Goal: Task Accomplishment & Management: Use online tool/utility

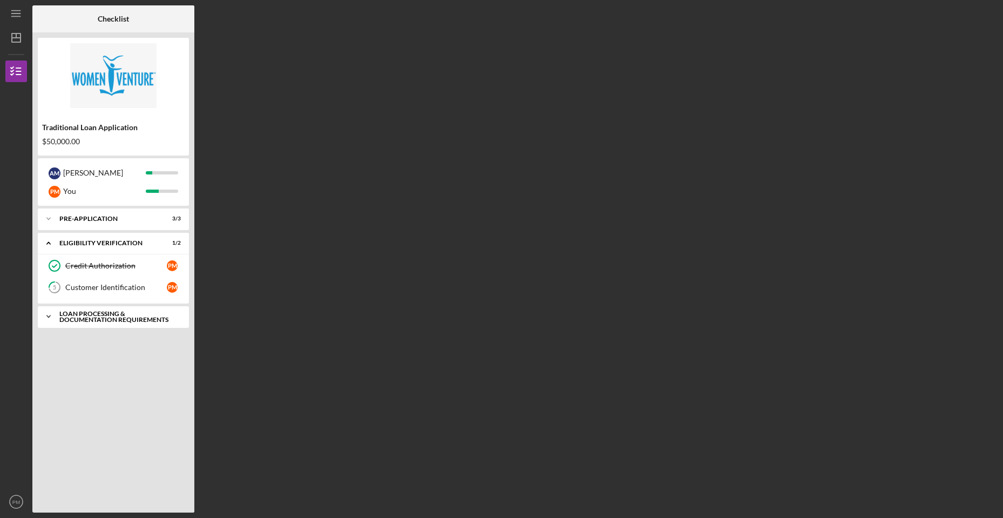
click at [113, 313] on div "Loan Processing & Documentation Requirements" at bounding box center [117, 316] width 116 height 12
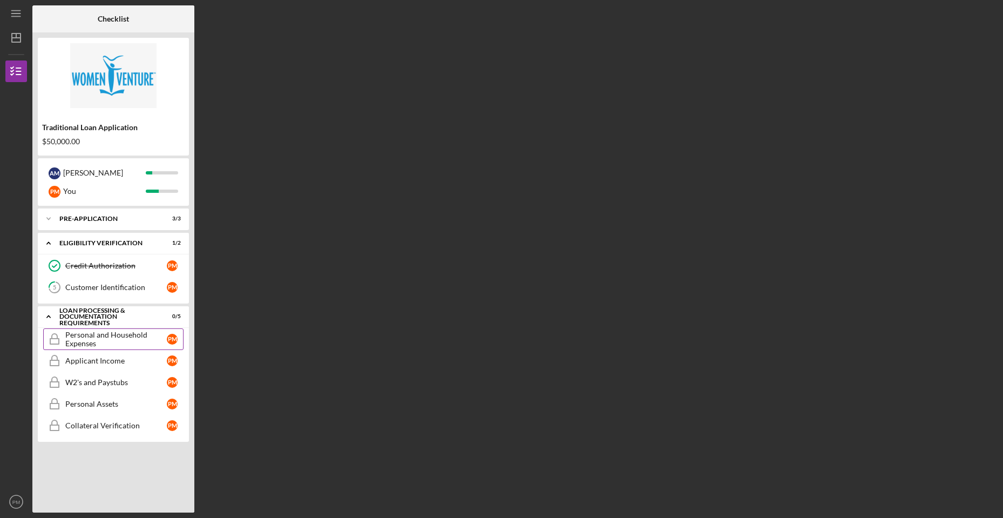
click at [102, 339] on div "Personal and Household Expenses" at bounding box center [116, 338] width 102 height 17
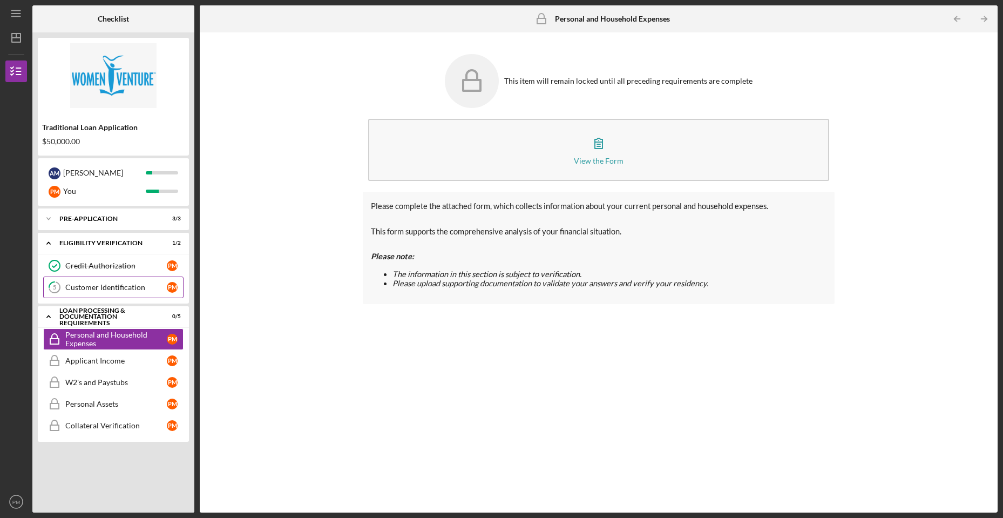
click at [94, 287] on div "Customer Identification" at bounding box center [116, 287] width 102 height 9
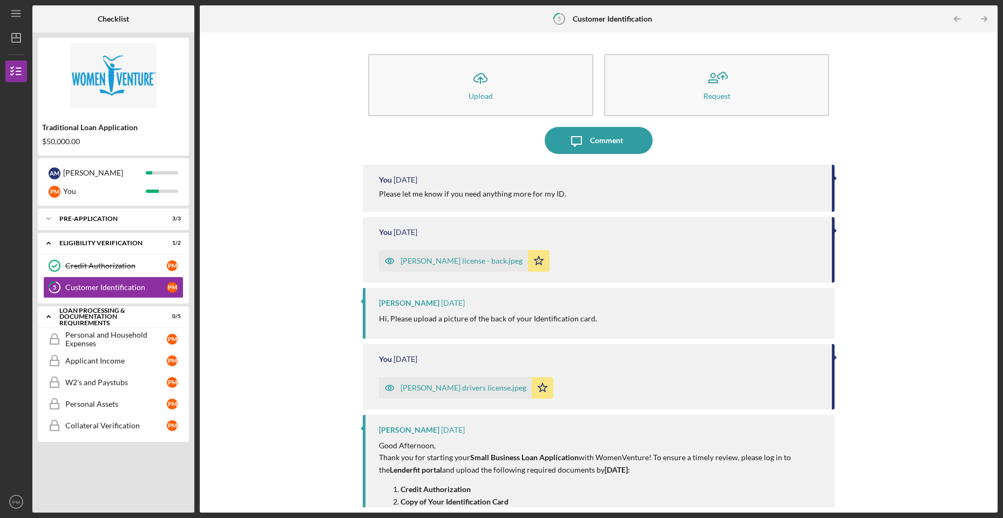
click at [249, 261] on div "Icon/Upload Upload Request Icon/Message Comment You [DATE] Please let me know i…" at bounding box center [598, 272] width 787 height 469
click at [281, 224] on div "Icon/Upload Upload Request Icon/Message Comment You [DATE] Please let me know i…" at bounding box center [598, 272] width 787 height 469
